Goal: Information Seeking & Learning: Learn about a topic

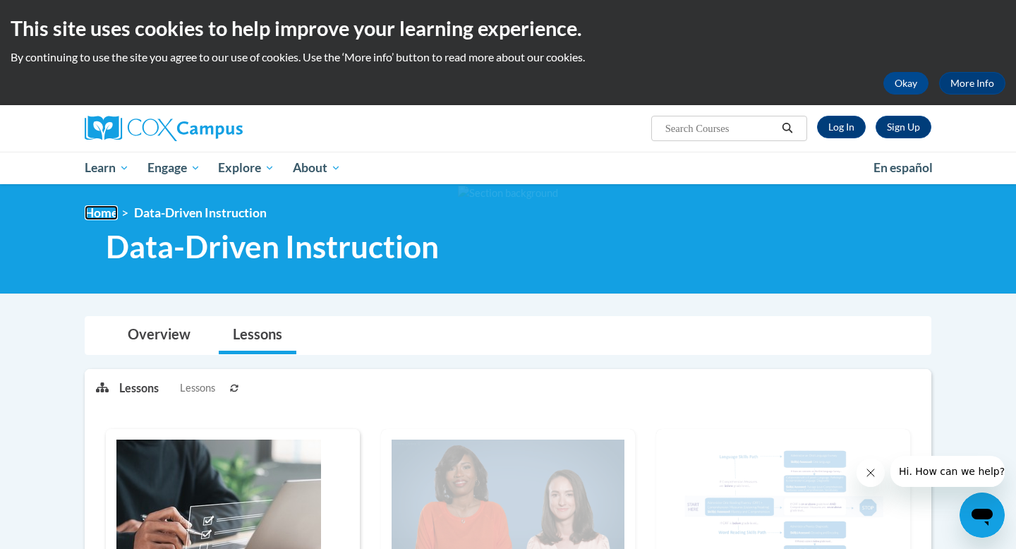
click at [102, 216] on link "Home" at bounding box center [101, 212] width 33 height 15
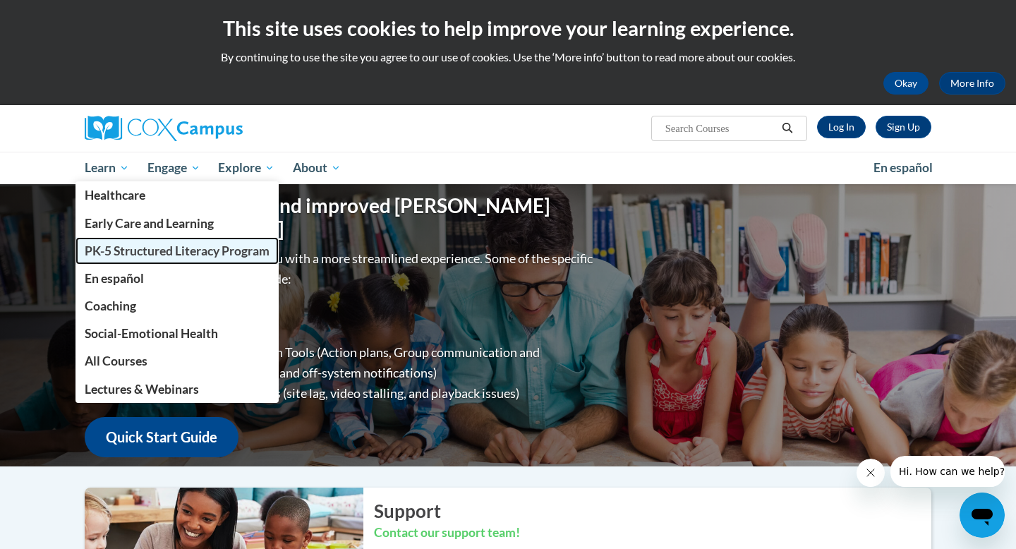
click at [152, 248] on span "PK-5 Structured Literacy Program" at bounding box center [177, 250] width 185 height 15
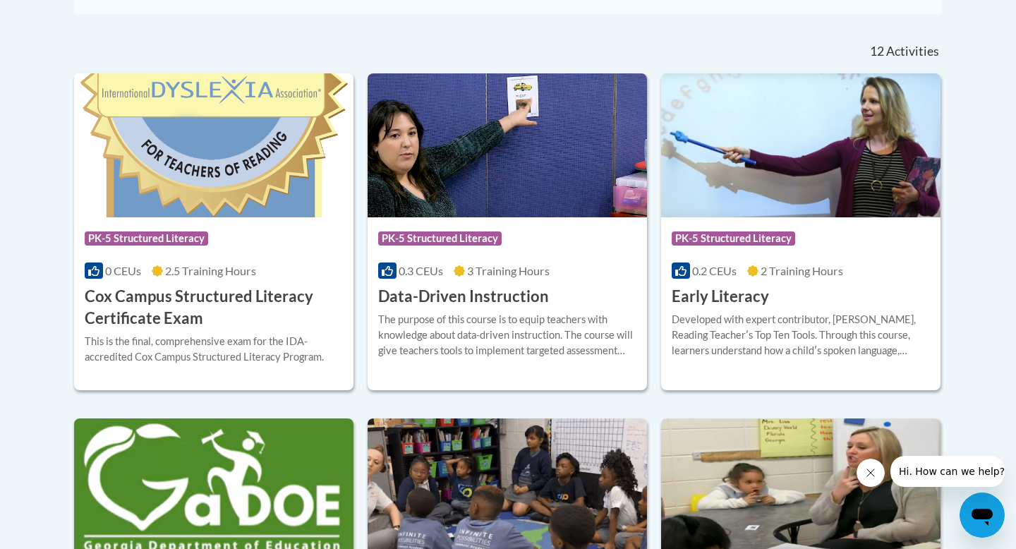
scroll to position [571, 0]
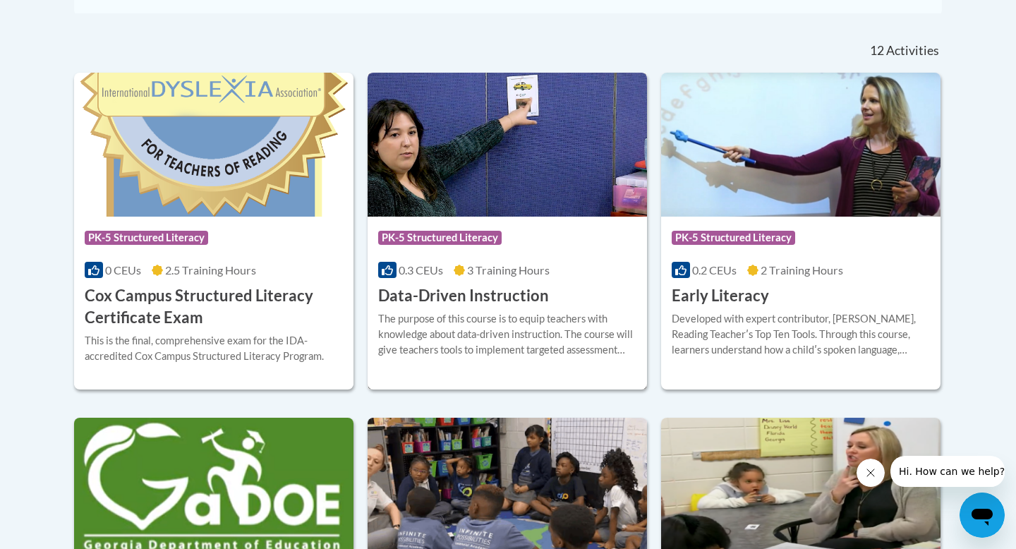
click at [520, 183] on img at bounding box center [506, 145] width 279 height 144
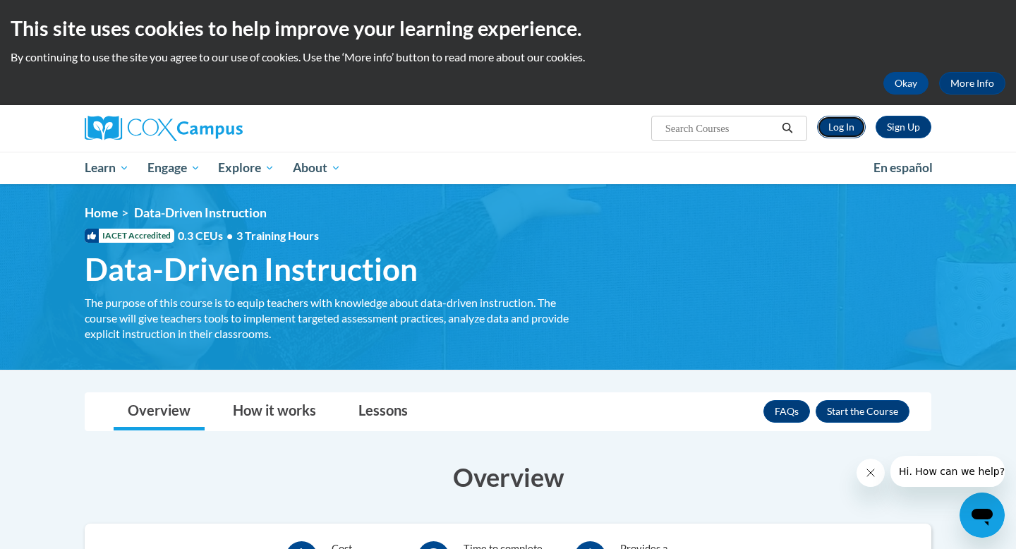
click at [839, 128] on link "Log In" at bounding box center [841, 127] width 49 height 23
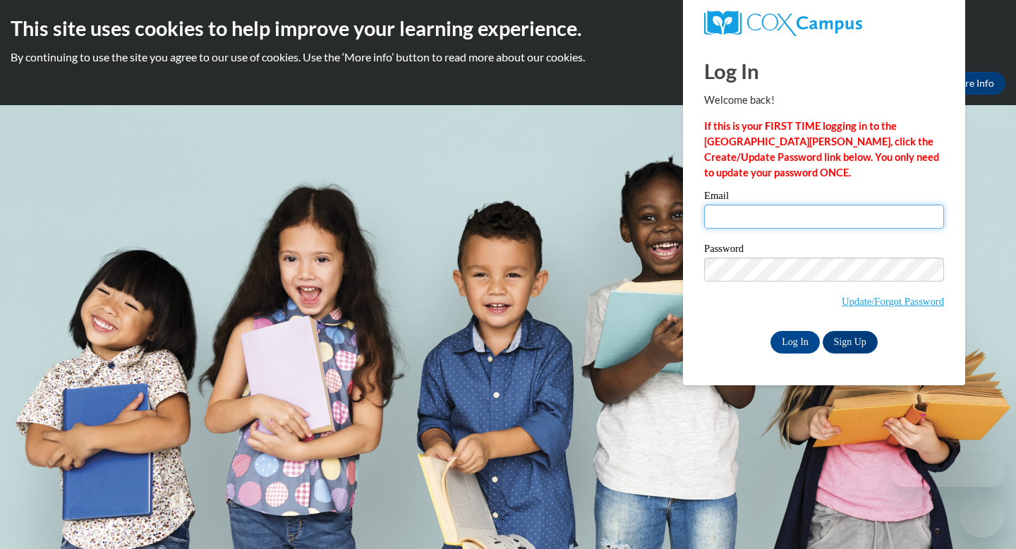
type input "[EMAIL_ADDRESS][DOMAIN_NAME]"
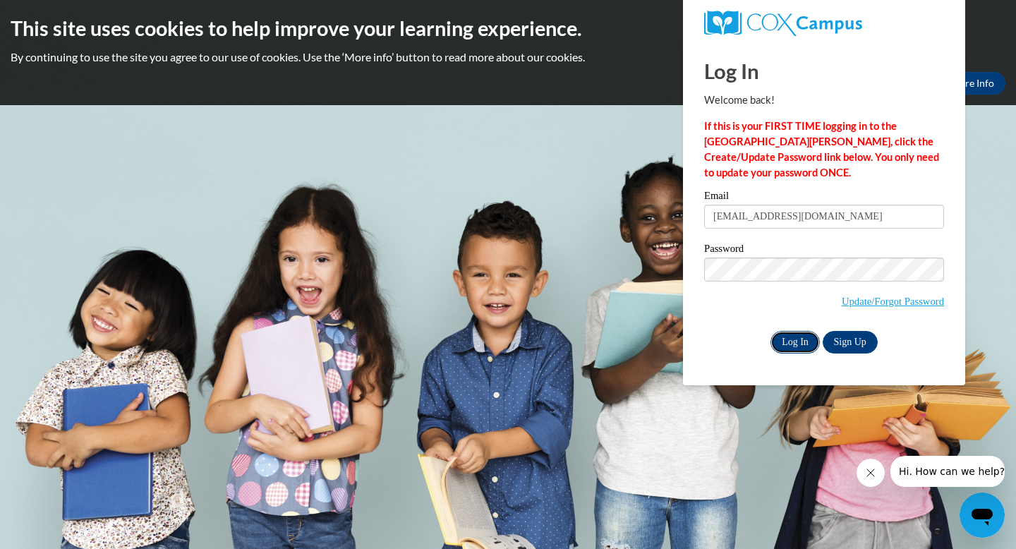
click at [796, 343] on input "Log In" at bounding box center [794, 342] width 49 height 23
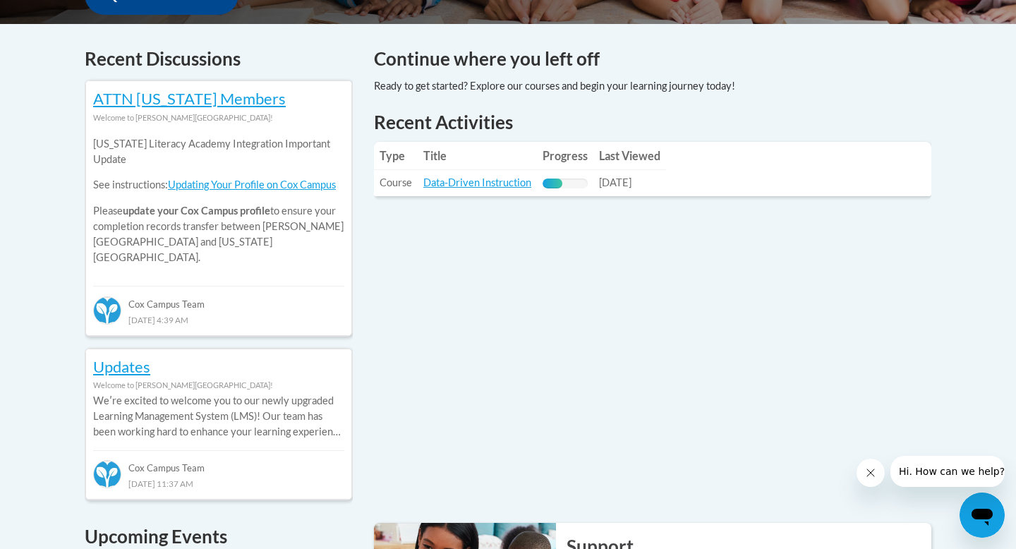
scroll to position [580, 0]
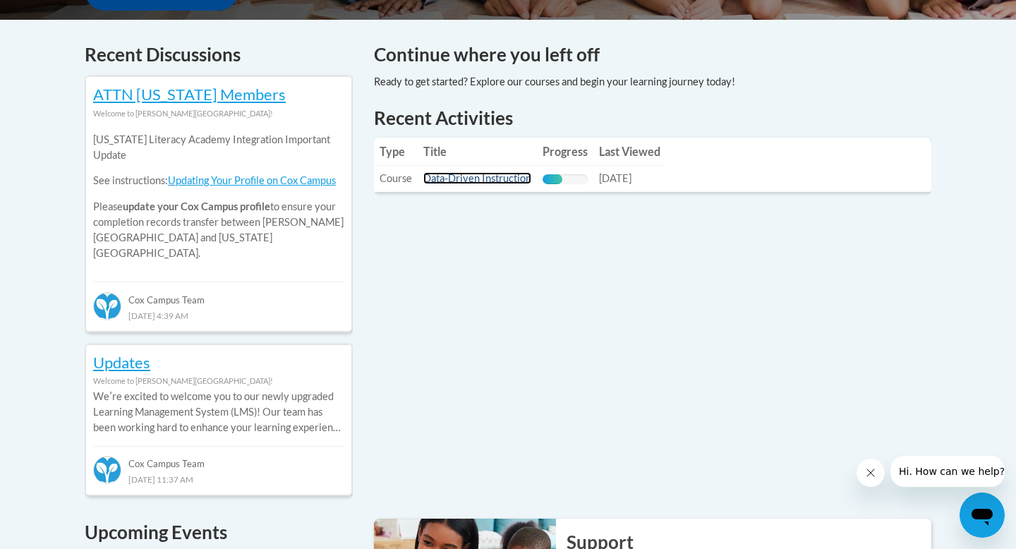
click at [511, 179] on link "Data-Driven Instruction" at bounding box center [477, 178] width 108 height 12
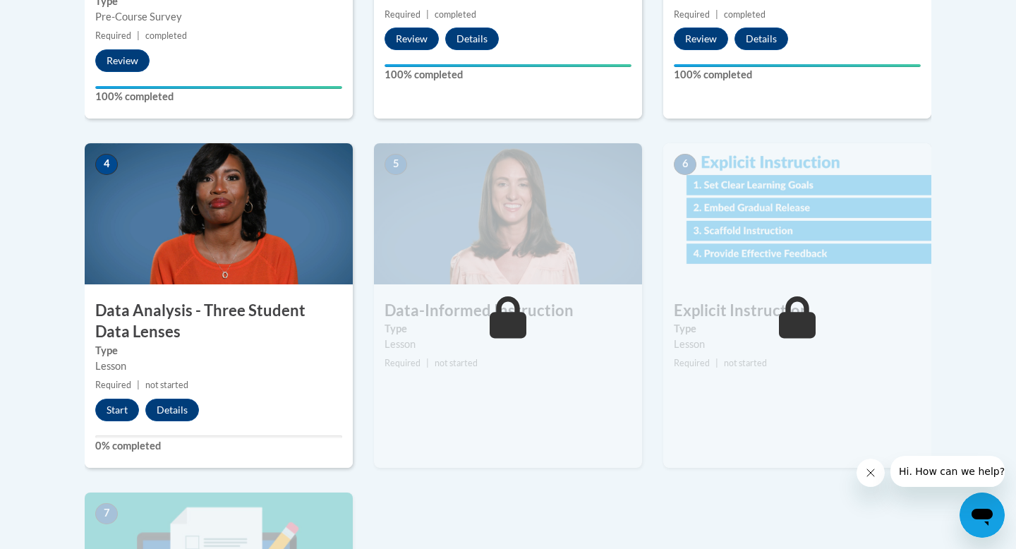
scroll to position [707, 0]
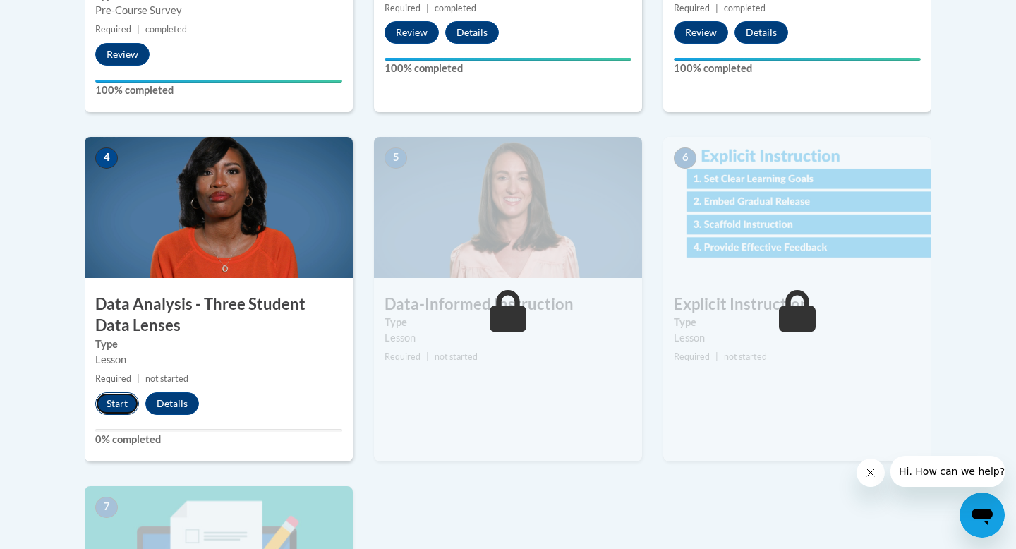
click at [114, 406] on button "Start" at bounding box center [117, 403] width 44 height 23
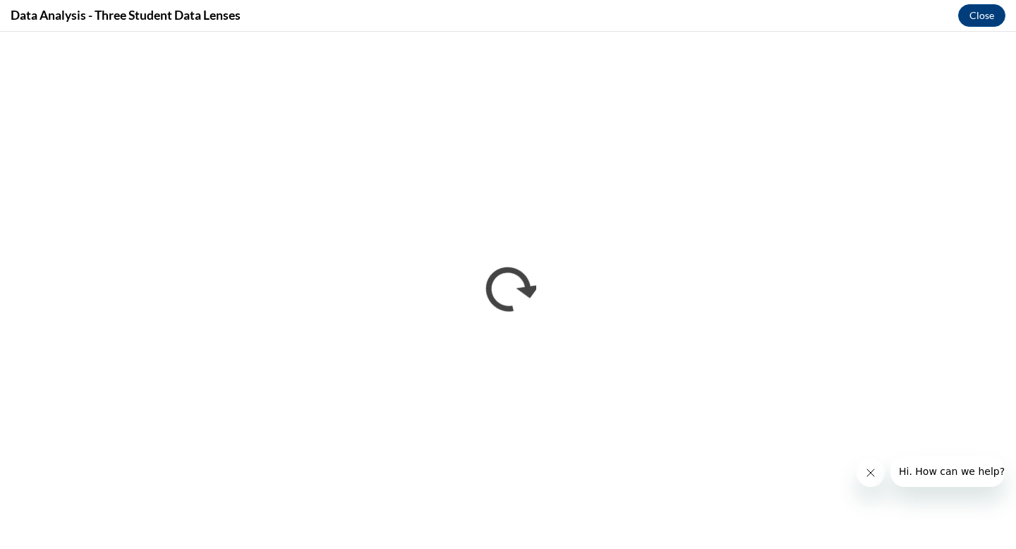
scroll to position [0, 0]
